Goal: Task Accomplishment & Management: Manage account settings

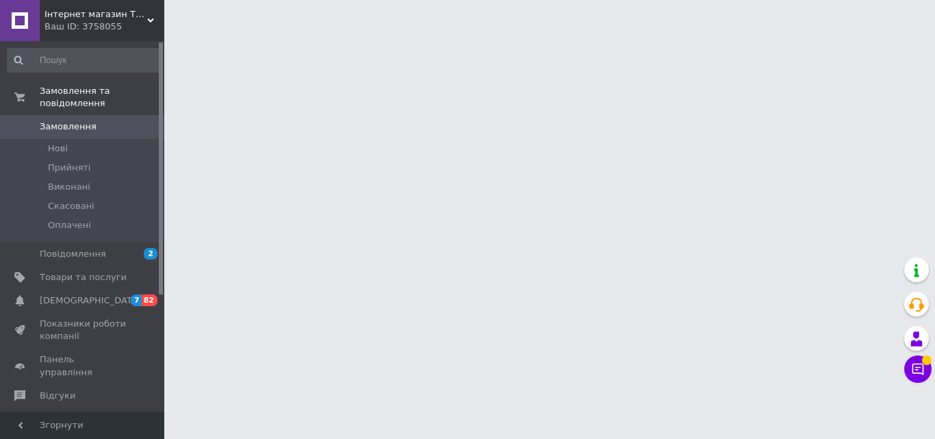
click at [155, 15] on div "Інтернет магазин TECH Ваш ID: 3758055" at bounding box center [102, 20] width 125 height 41
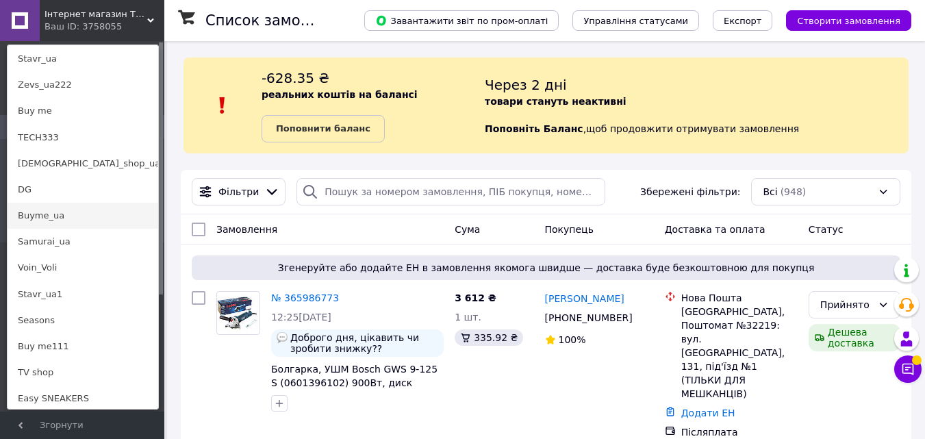
scroll to position [137, 0]
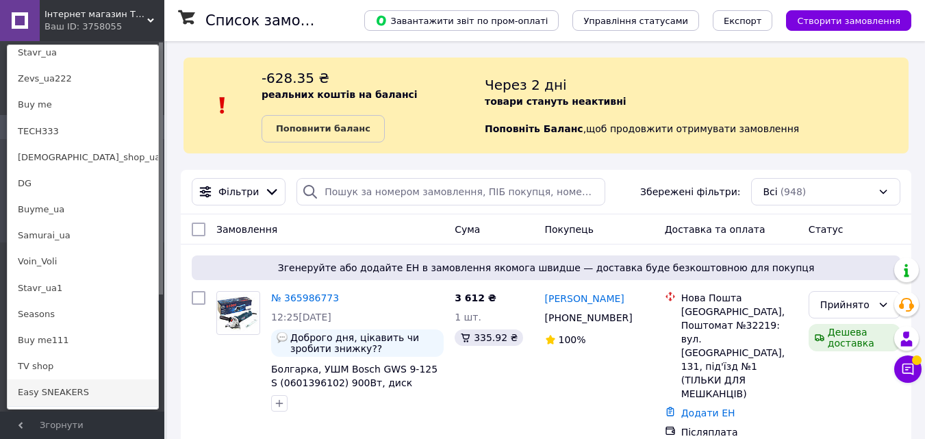
click at [107, 397] on link "Easy SNEAKERS" at bounding box center [83, 392] width 151 height 26
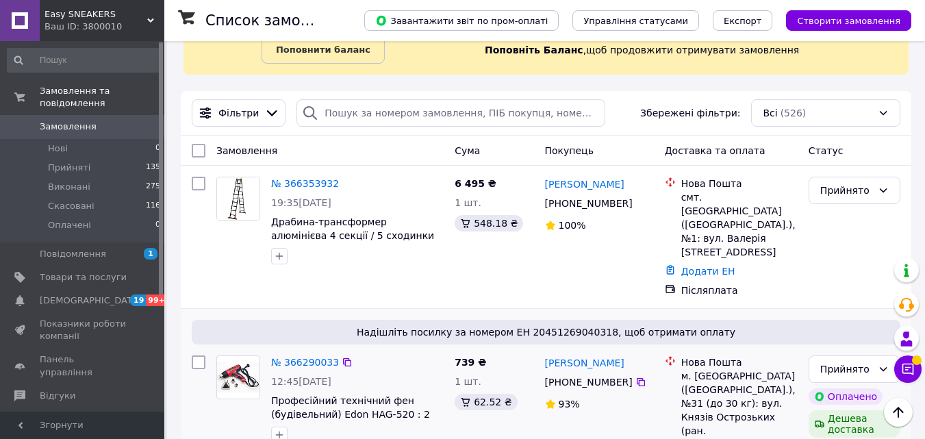
scroll to position [68, 0]
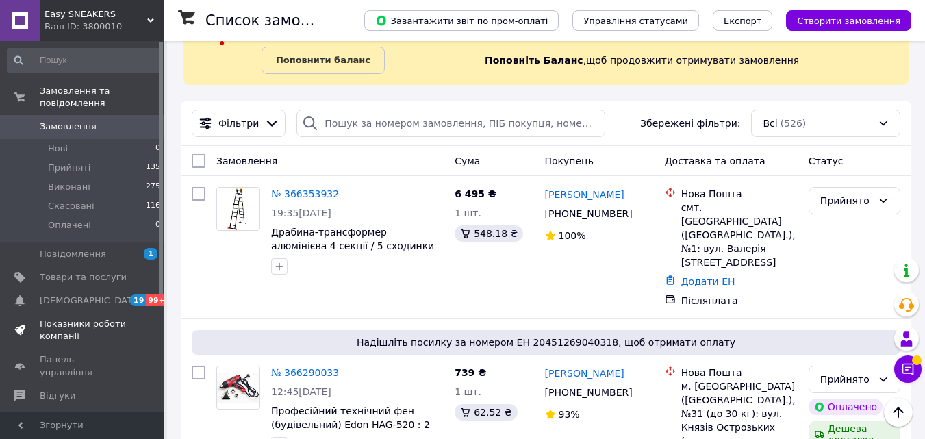
click at [55, 318] on span "Показники роботи компанії" at bounding box center [83, 330] width 87 height 25
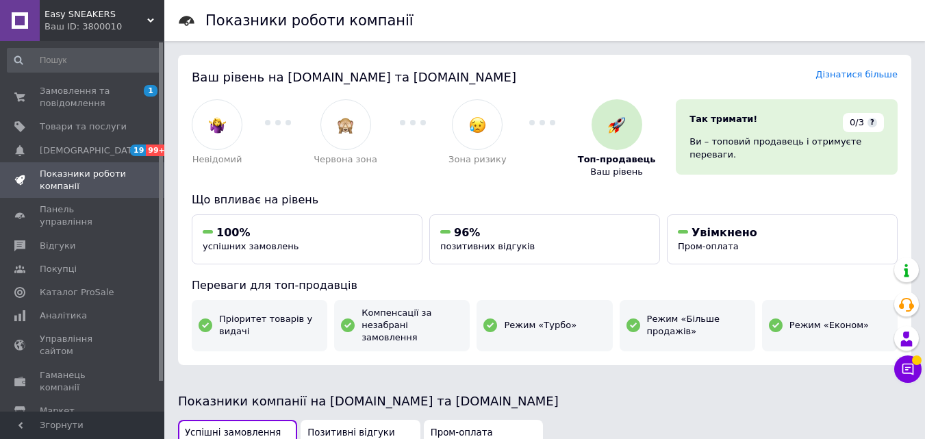
click at [137, 33] on div "Ваш ID: 3800010" at bounding box center [104, 27] width 120 height 12
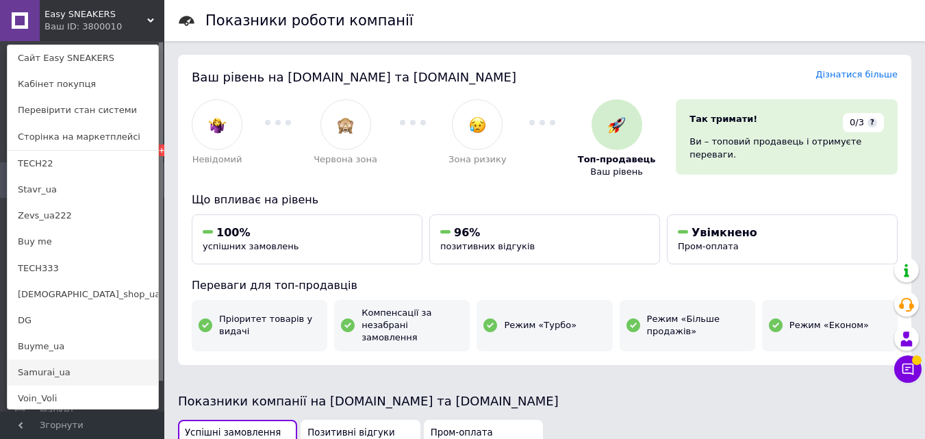
scroll to position [187, 0]
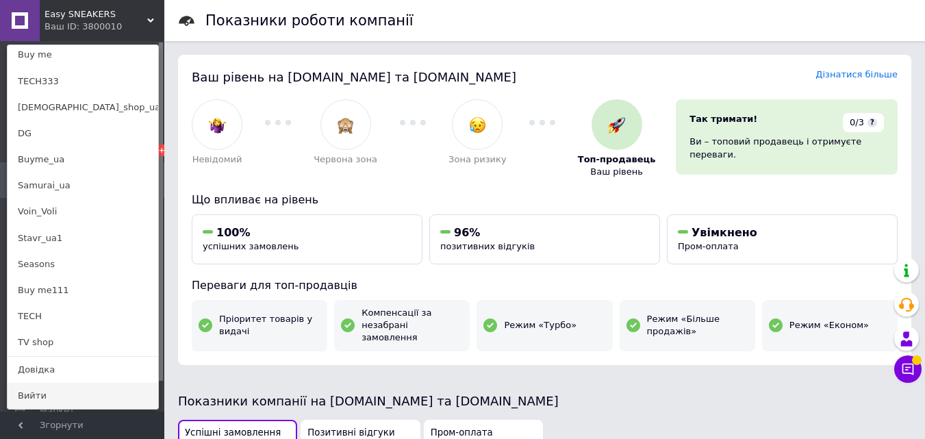
click at [94, 396] on link "Вийти" at bounding box center [83, 396] width 151 height 26
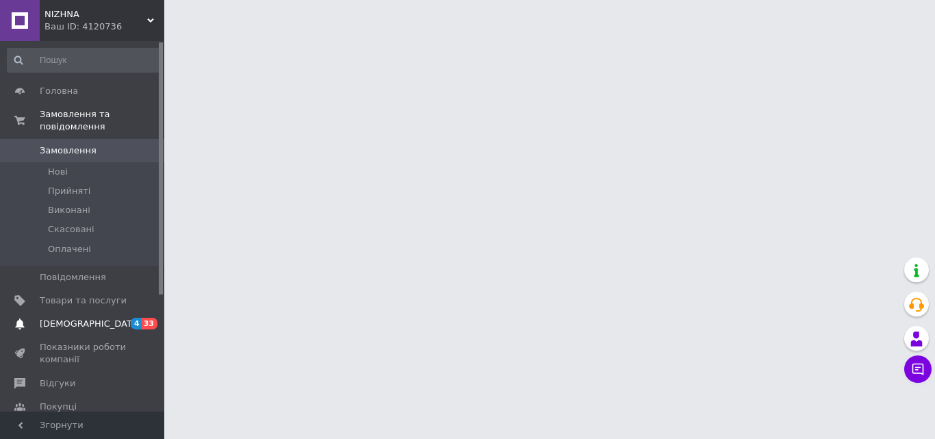
click at [130, 318] on span "4 33" at bounding box center [146, 324] width 38 height 12
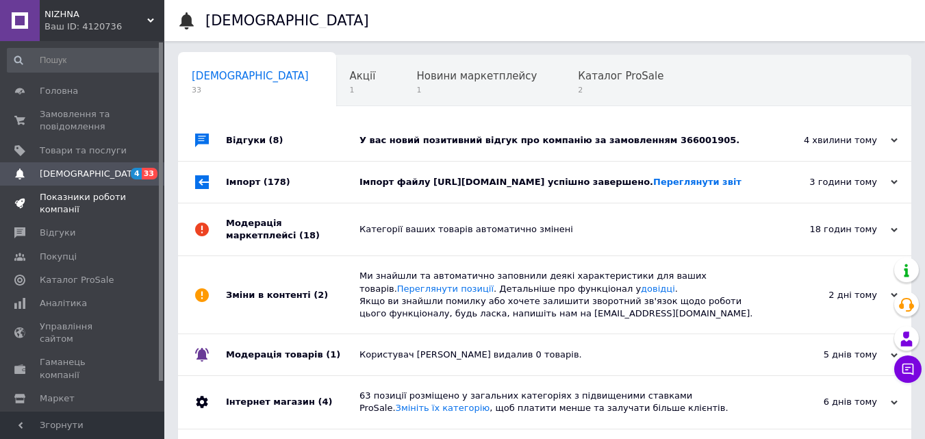
click at [113, 198] on span "Показники роботи компанії" at bounding box center [83, 203] width 87 height 25
